Goal: Communication & Community: Answer question/provide support

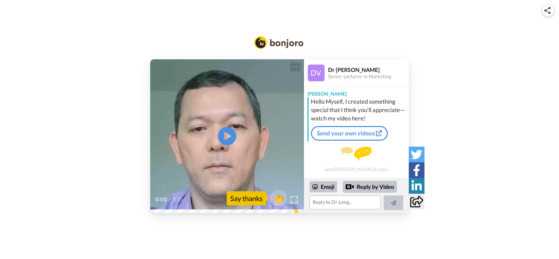
click at [227, 139] on icon "Play/Pause" at bounding box center [227, 136] width 19 height 33
click at [238, 144] on video at bounding box center [227, 136] width 154 height 154
click at [230, 139] on icon at bounding box center [227, 136] width 19 height 19
click at [249, 153] on video at bounding box center [227, 136] width 154 height 154
click at [278, 197] on span "👏" at bounding box center [278, 198] width 22 height 14
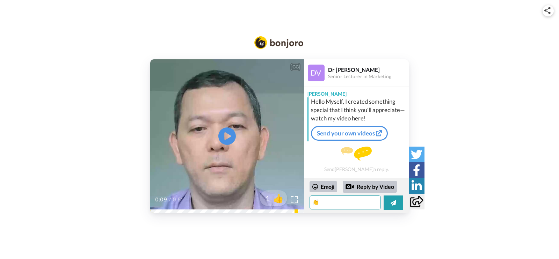
click at [360, 204] on textarea "👏" at bounding box center [344, 203] width 71 height 14
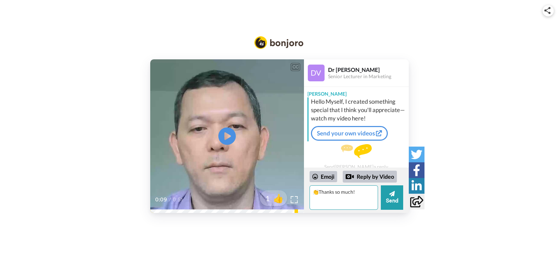
click at [353, 192] on textarea "👏Thanks so much!" at bounding box center [343, 197] width 68 height 24
type textarea "👏Thanks so much for the video!"
click at [392, 203] on button "Send" at bounding box center [392, 197] width 22 height 24
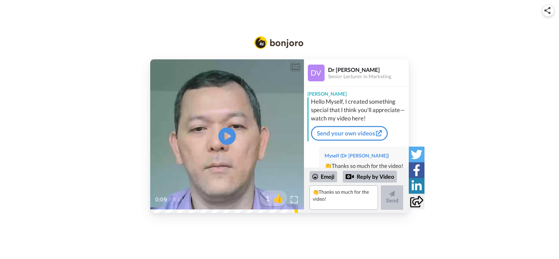
scroll to position [26, 0]
